Goal: Contribute content: Add original content to the website for others to see

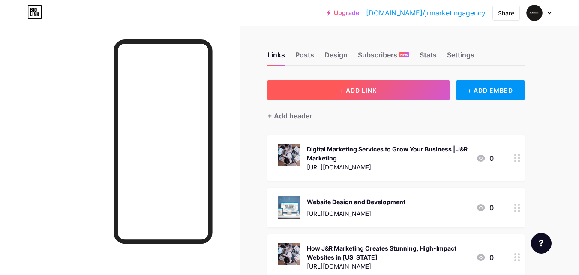
click at [361, 90] on span "+ ADD LINK" at bounding box center [358, 90] width 37 height 7
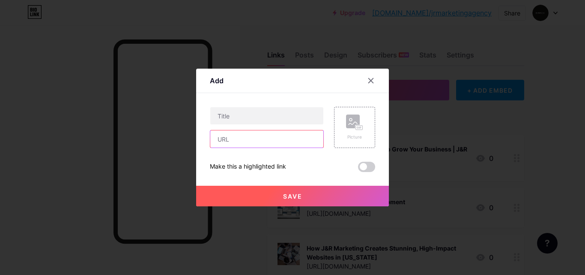
click at [243, 140] on input "text" at bounding box center [266, 138] width 113 height 17
paste input "[URL][DOMAIN_NAME]"
type input "[URL][DOMAIN_NAME]"
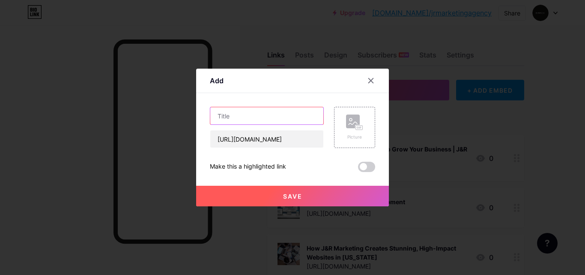
click at [237, 111] on input "text" at bounding box center [266, 115] width 113 height 17
paste input "Branding & Marketing Services in [US_STATE] | J&R Marketing"
type input "Branding & Marketing Services in [US_STATE] | J&R Marketing"
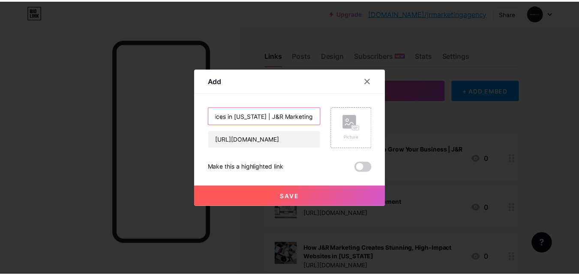
scroll to position [0, 0]
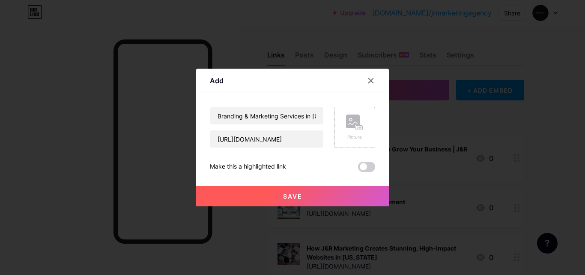
click at [355, 126] on rect at bounding box center [359, 127] width 8 height 5
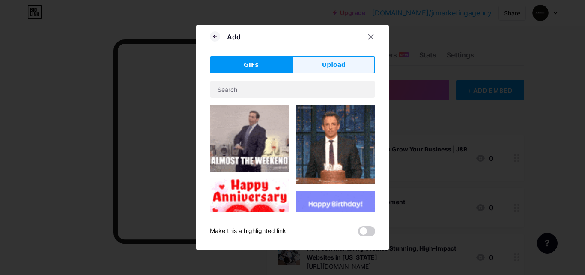
click at [330, 66] on span "Upload" at bounding box center [334, 64] width 24 height 9
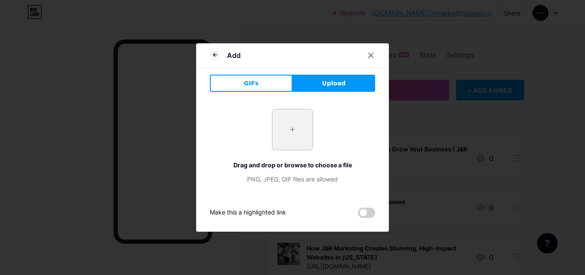
click at [288, 117] on input "file" at bounding box center [292, 129] width 40 height 40
type input "C:\fakepath\Branding Agency in [US_STATE][GEOGRAPHIC_DATA]jpg"
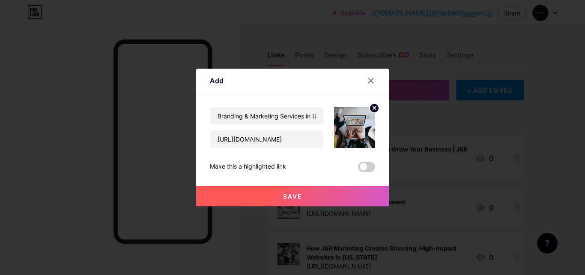
click at [363, 168] on span at bounding box center [366, 166] width 17 height 10
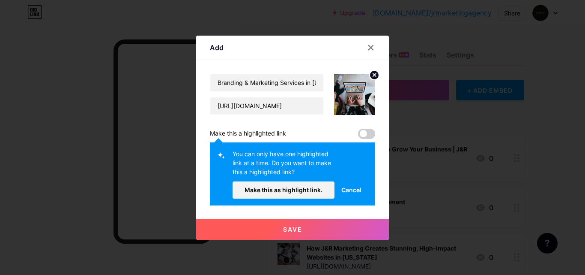
click at [294, 190] on span "Make this as highlight link." at bounding box center [284, 189] width 78 height 7
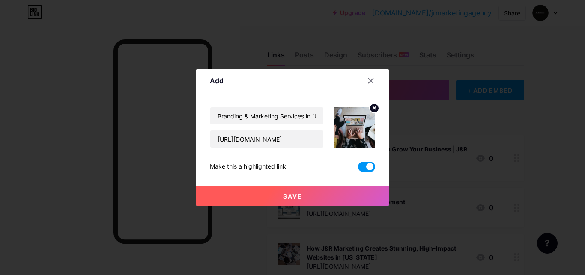
click at [289, 196] on span "Save" at bounding box center [292, 195] width 19 height 7
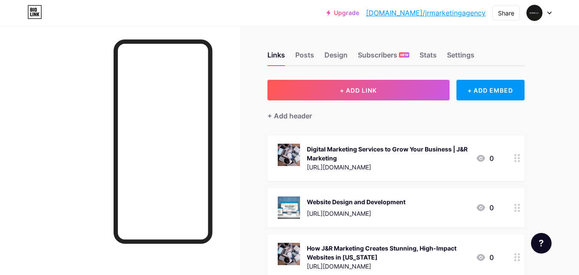
click at [426, 12] on link "[DOMAIN_NAME]/jrmarketingagency" at bounding box center [425, 13] width 119 height 10
